Goal: Task Accomplishment & Management: Manage account settings

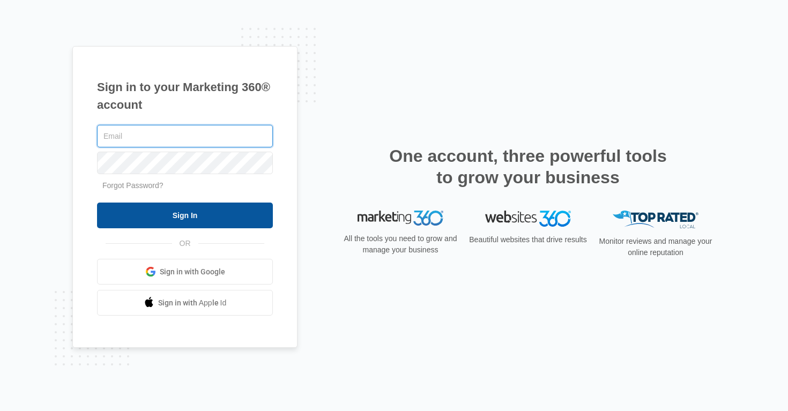
type input "[PERSON_NAME][EMAIL_ADDRESS][PERSON_NAME][DOMAIN_NAME]"
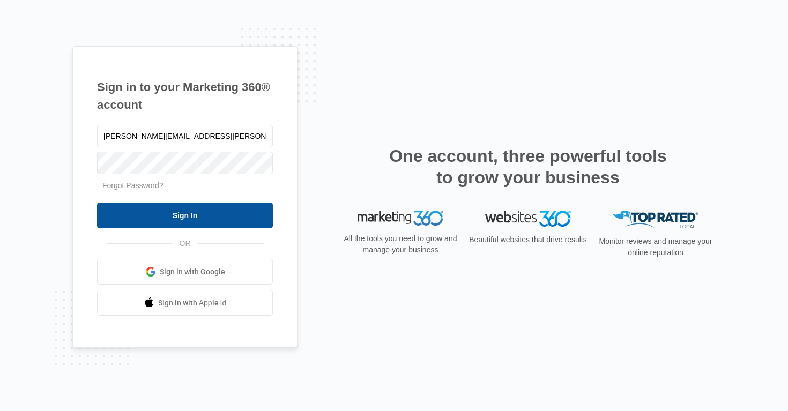
click at [209, 212] on input "Sign In" at bounding box center [185, 216] width 176 height 26
type input "[PERSON_NAME][EMAIL_ADDRESS][PERSON_NAME][DOMAIN_NAME]"
click at [182, 211] on input "Sign In" at bounding box center [185, 216] width 176 height 26
